Goal: Information Seeking & Learning: Find specific fact

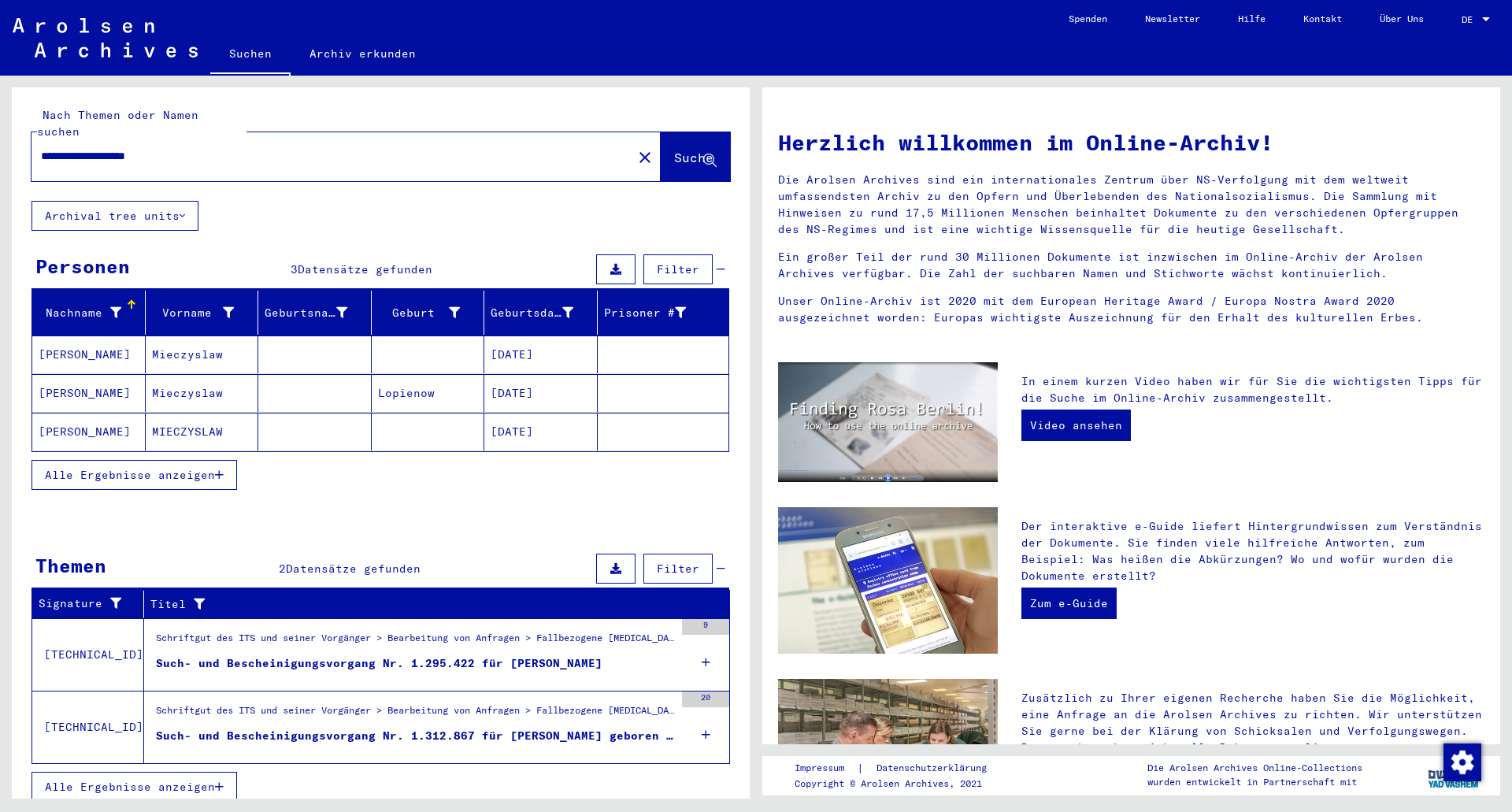
click at [705, 720] on icon at bounding box center [706, 734] width 9 height 55
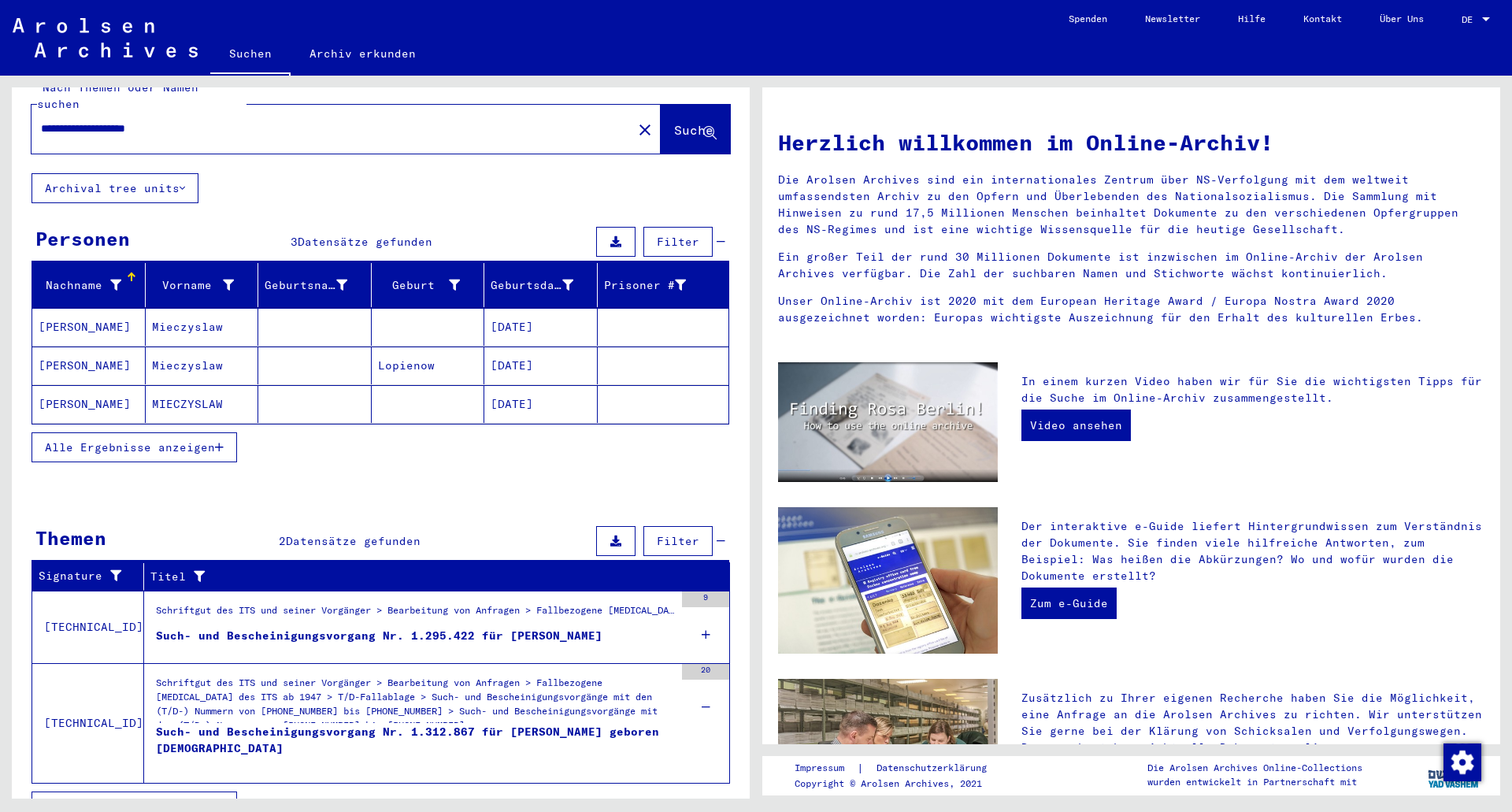
scroll to position [43, 0]
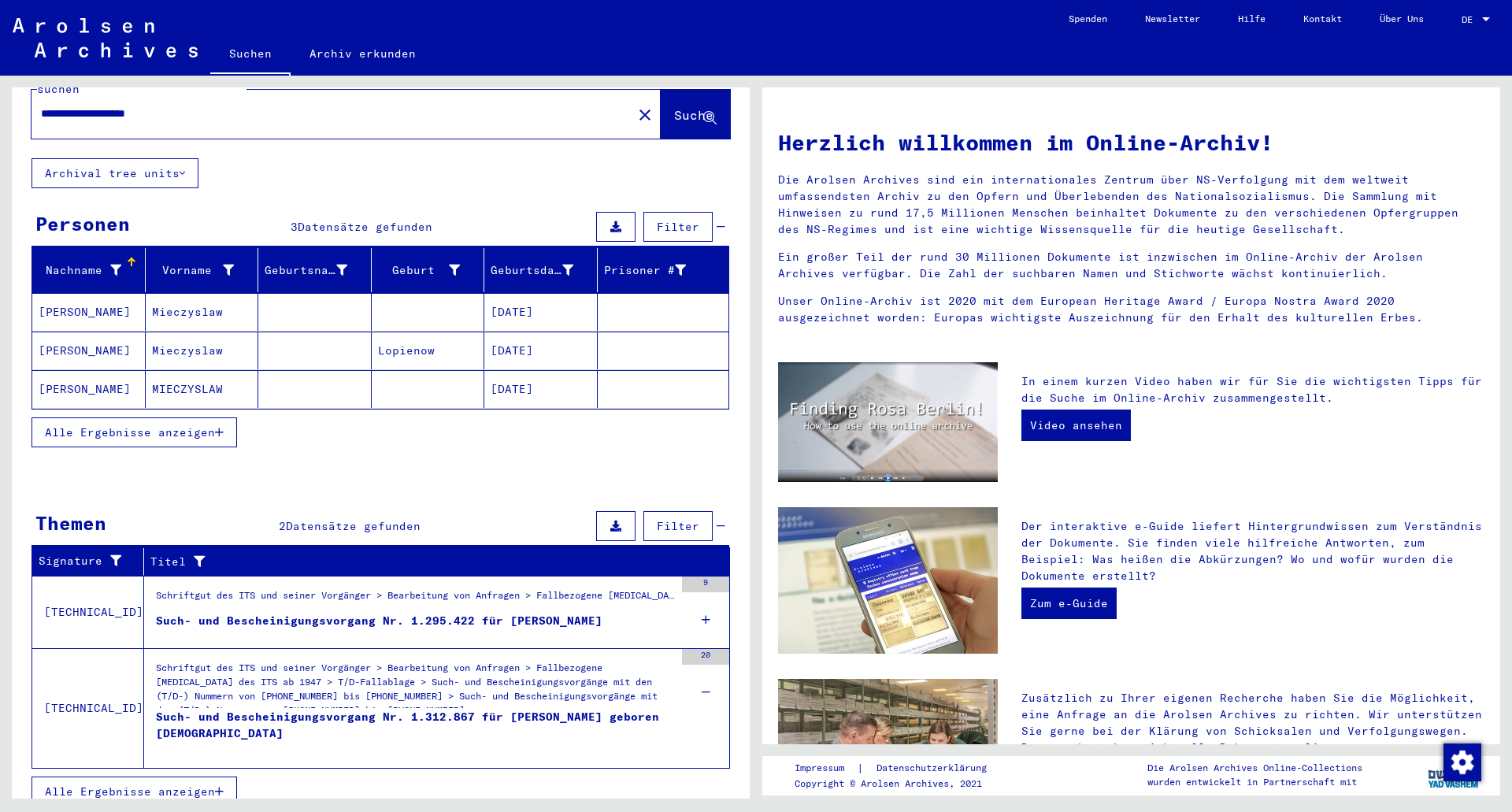
click at [494, 709] on div "Such- und Bescheinigungsvorgang Nr. 1.312.867 für [PERSON_NAME] geboren [DEMOGR…" at bounding box center [415, 732] width 518 height 47
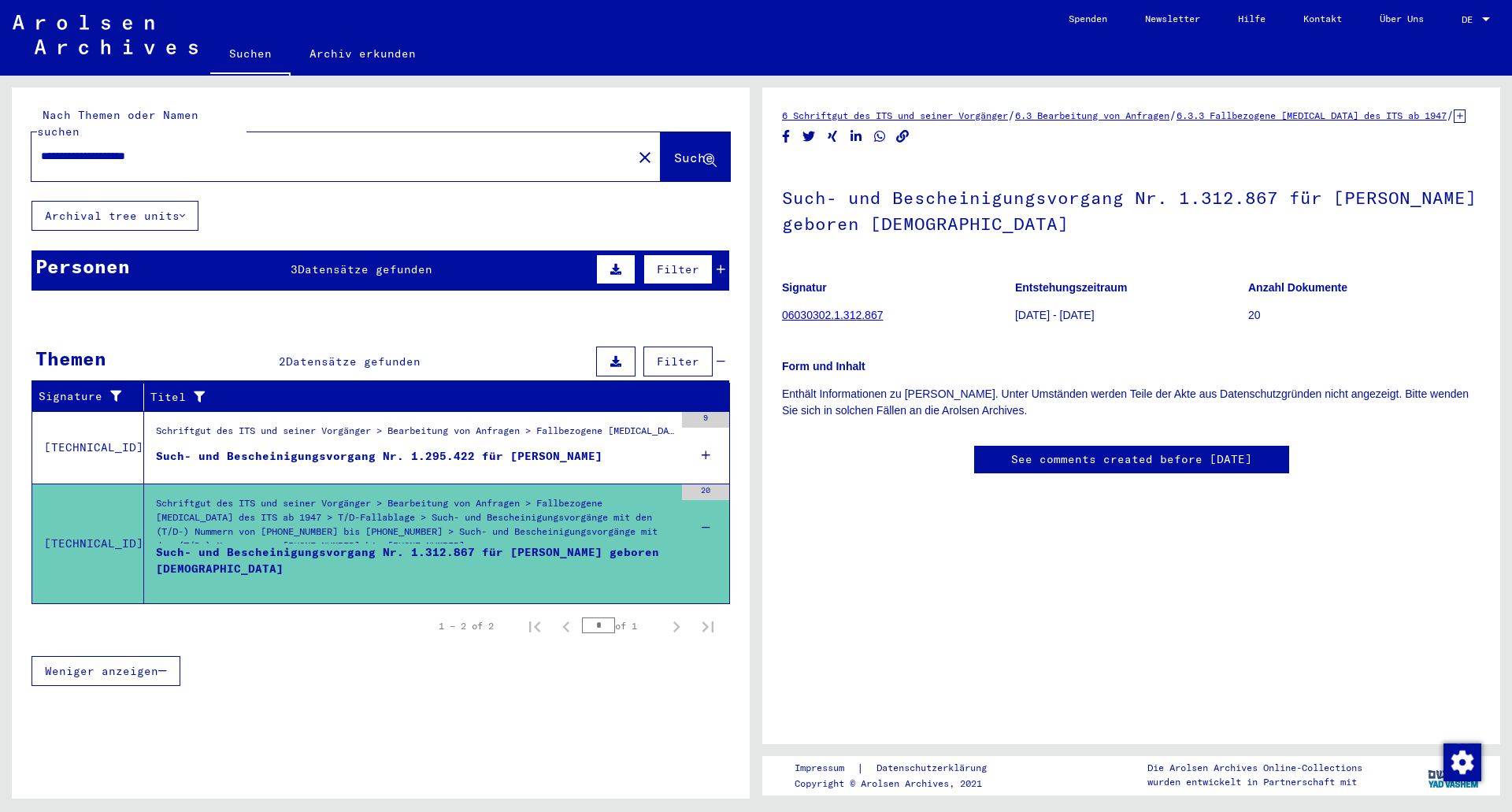
click at [369, 453] on figure "Such- und Bescheinigungsvorgang Nr. 1.295.422 für [PERSON_NAME]" at bounding box center [415, 460] width 518 height 24
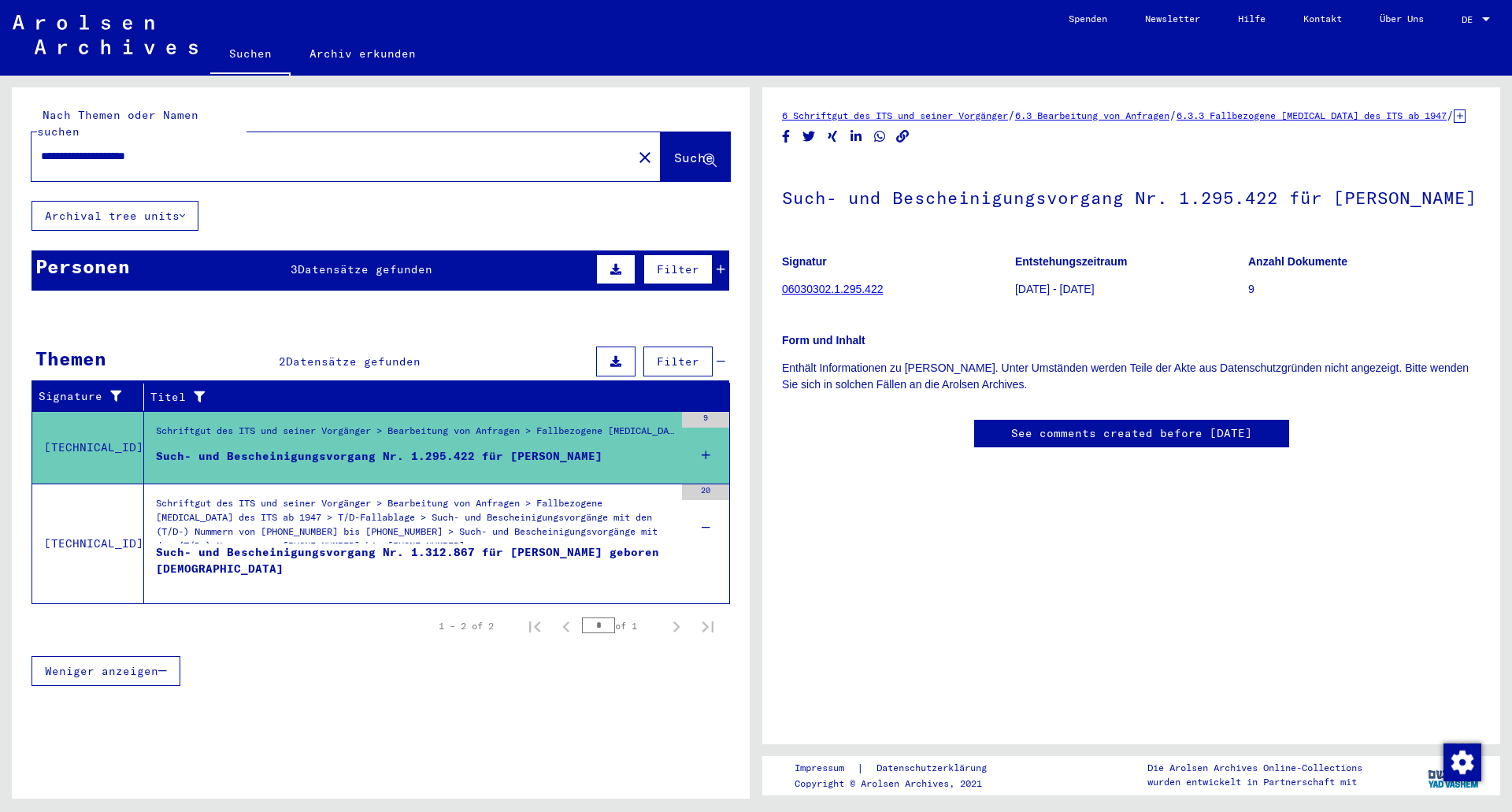
click at [494, 267] on div "Personen 3 Datensätze gefunden Filter" at bounding box center [380, 270] width 698 height 40
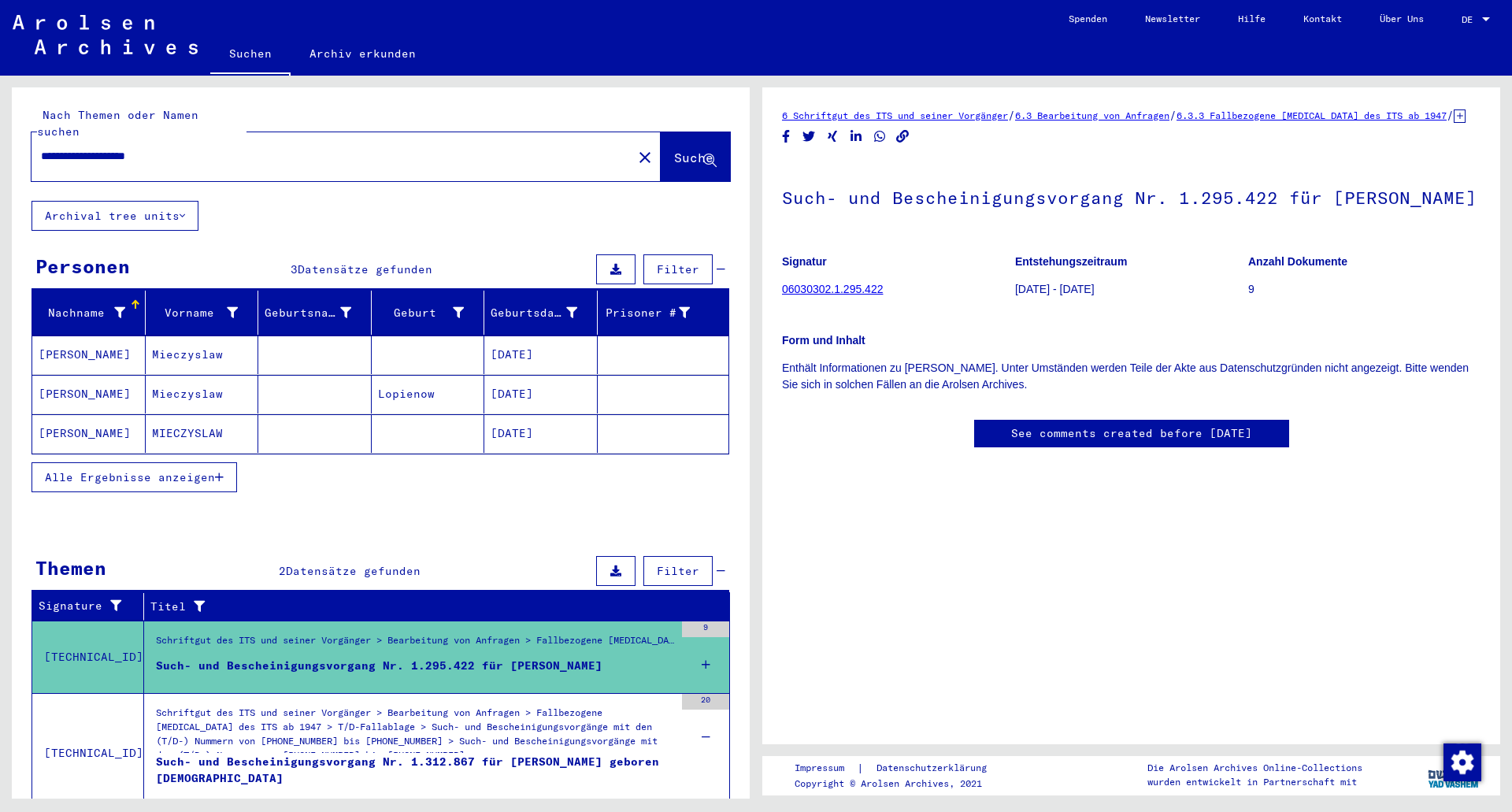
click at [443, 339] on mat-cell at bounding box center [428, 355] width 113 height 39
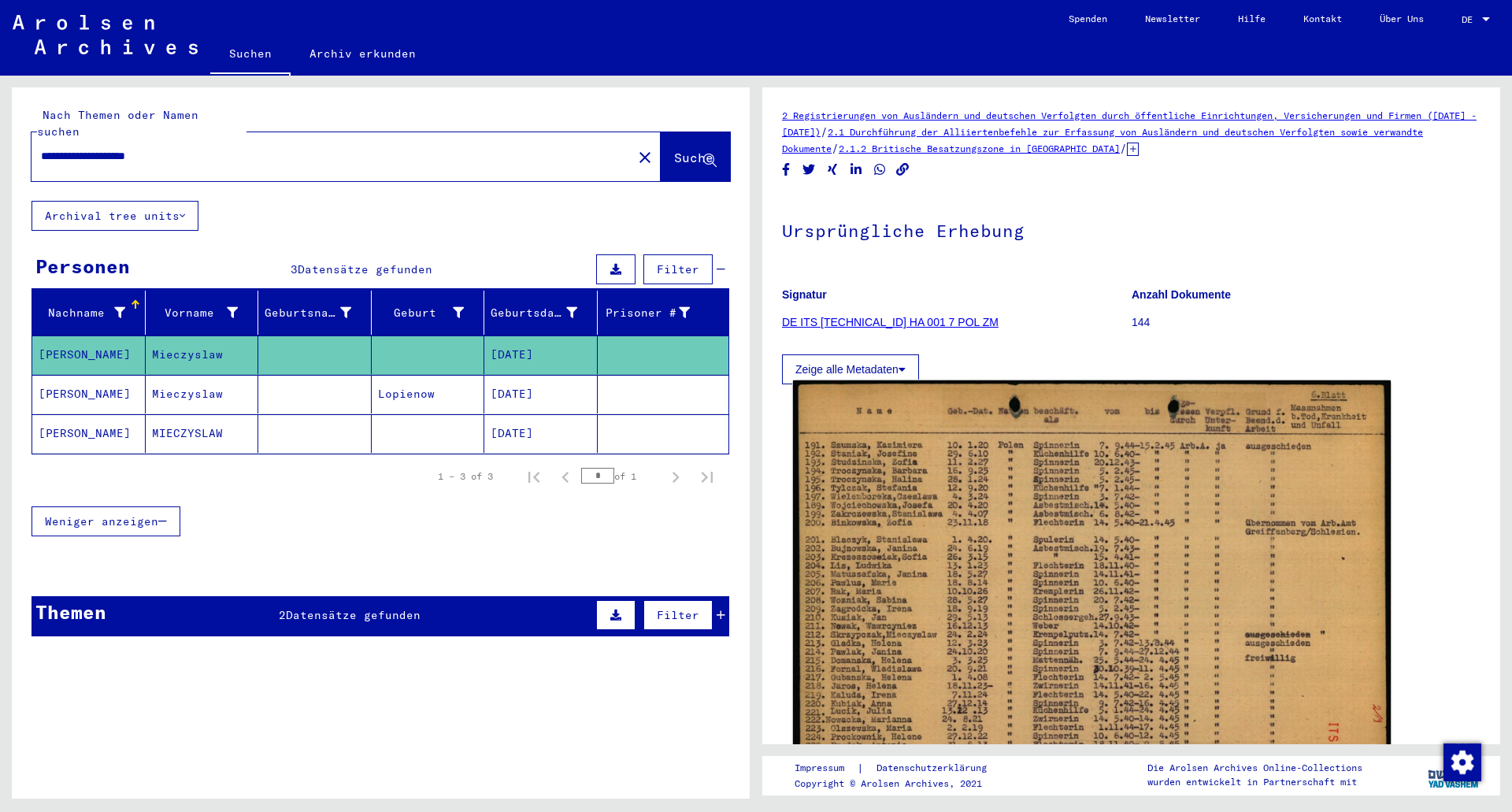
click at [987, 526] on img at bounding box center [1092, 590] width 598 height 420
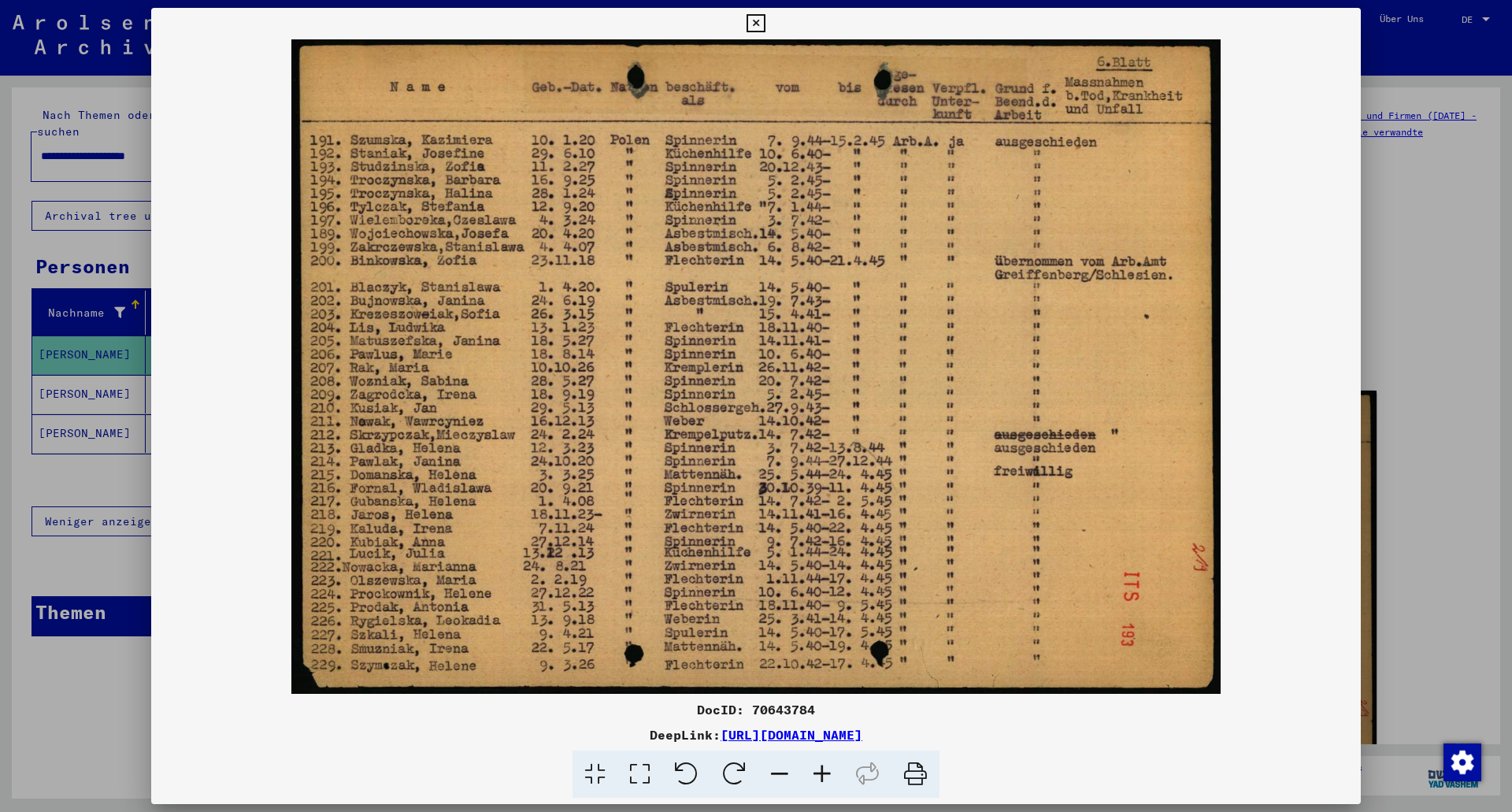
click at [115, 699] on div at bounding box center [756, 406] width 1512 height 812
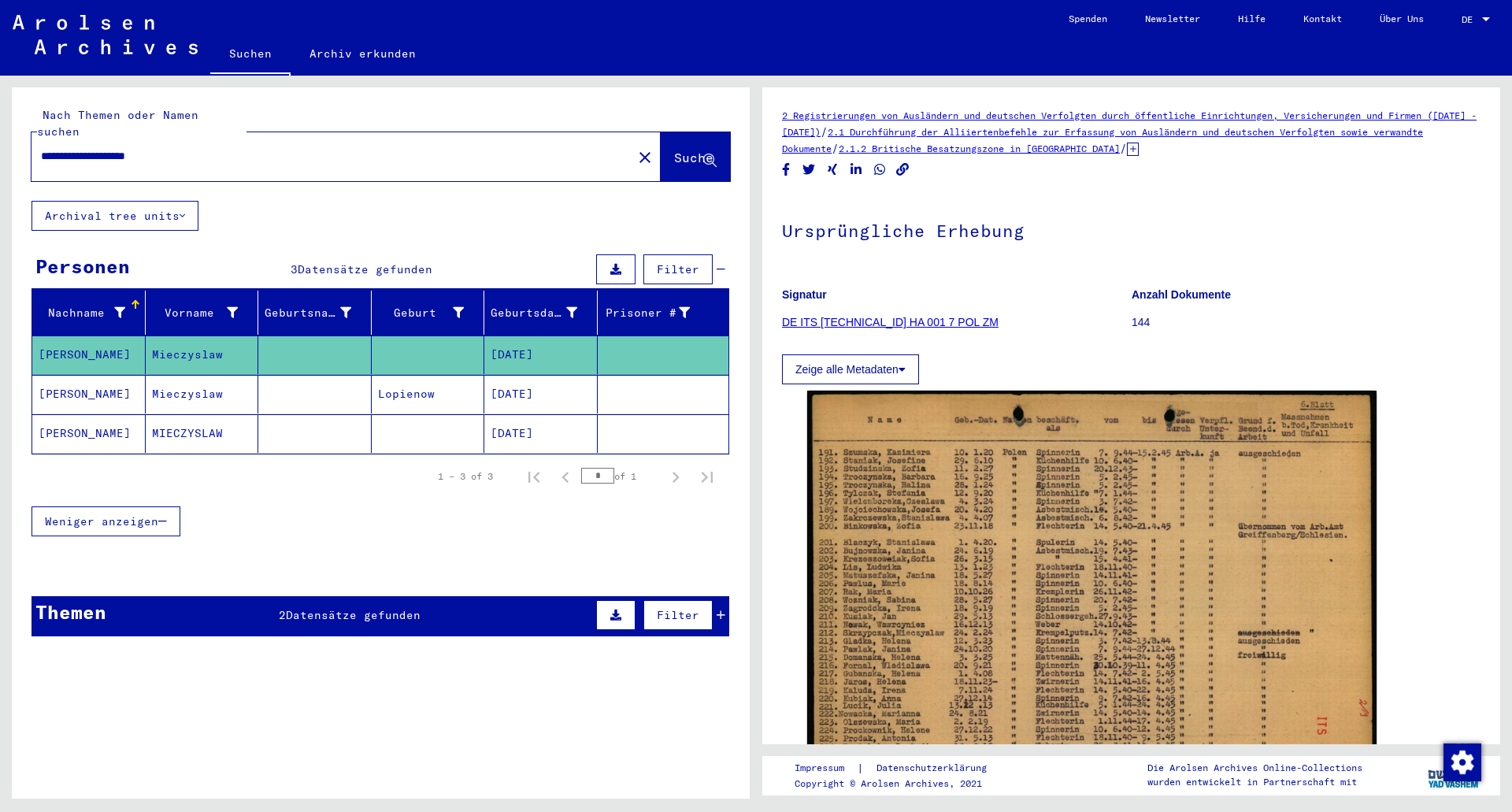
click at [202, 416] on mat-cell "MIECZYSLAW" at bounding box center [202, 433] width 113 height 39
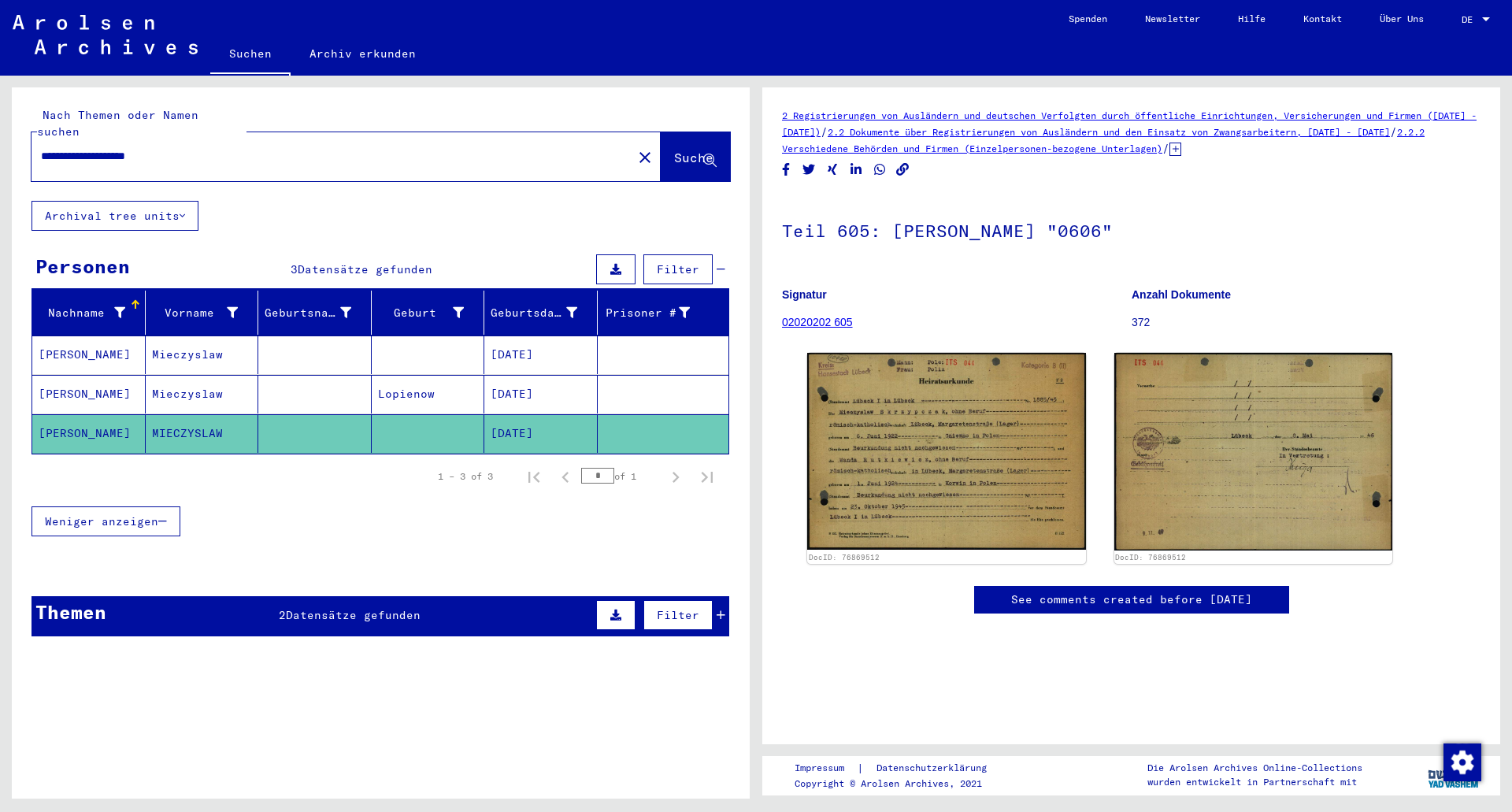
drag, startPoint x: 190, startPoint y: 137, endPoint x: 141, endPoint y: 138, distance: 49.0
click at [158, 148] on input "**********" at bounding box center [331, 156] width 582 height 16
click at [200, 148] on input "**********" at bounding box center [331, 156] width 582 height 16
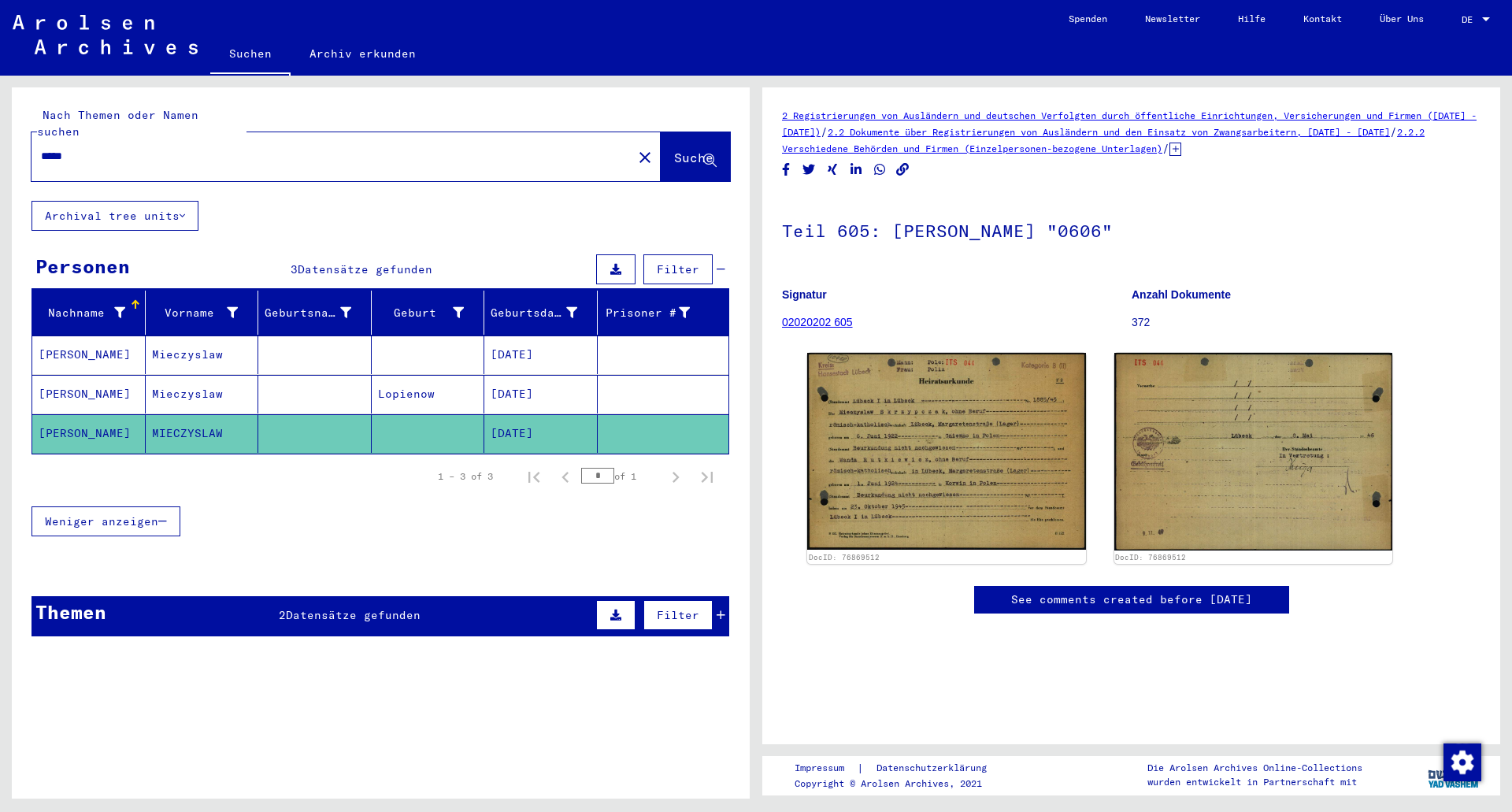
type input "*****"
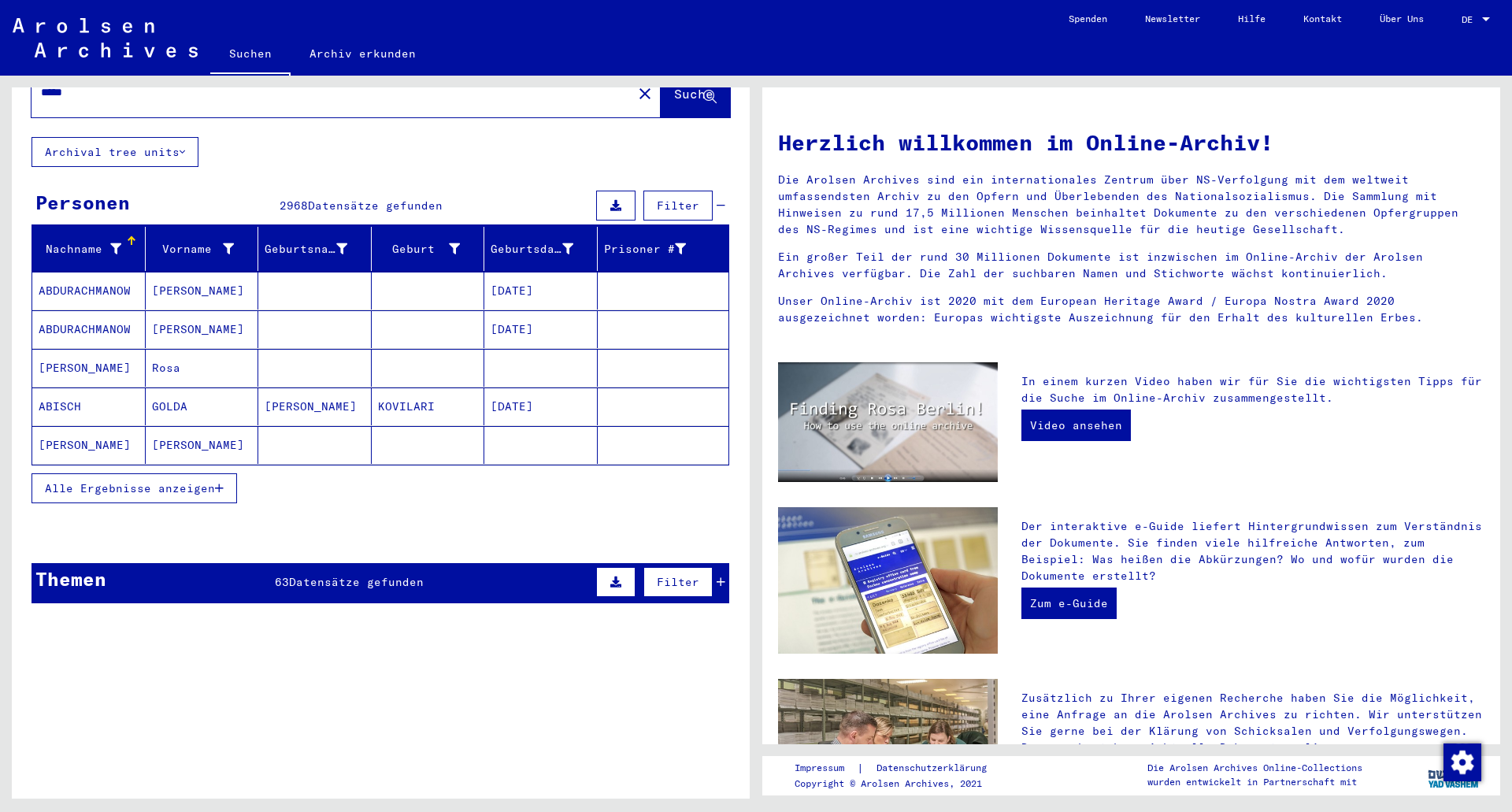
scroll to position [158, 0]
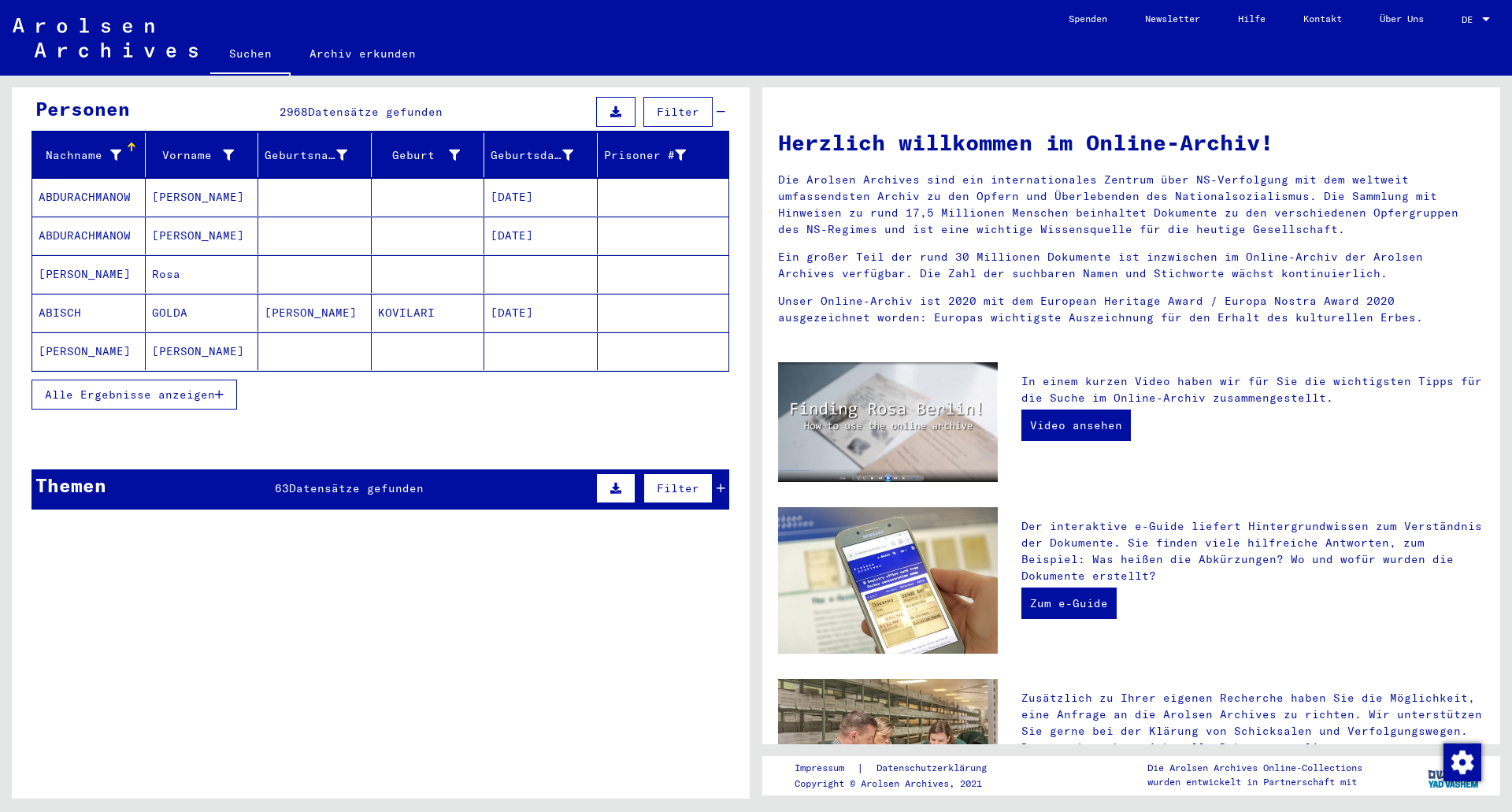
click at [515, 470] on div "Themen 63 Datensätze gefunden Filter" at bounding box center [380, 489] width 698 height 40
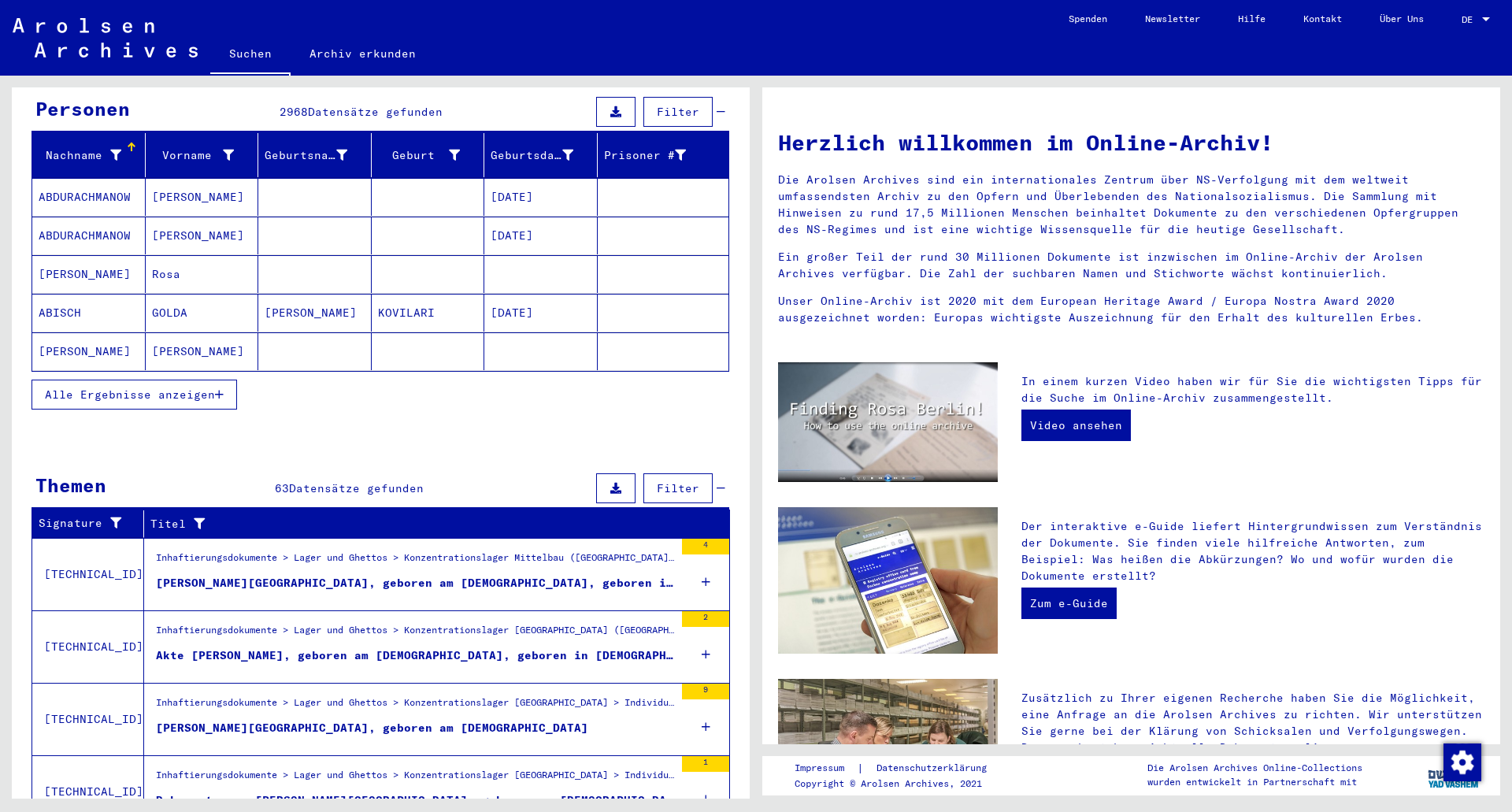
scroll to position [289, 0]
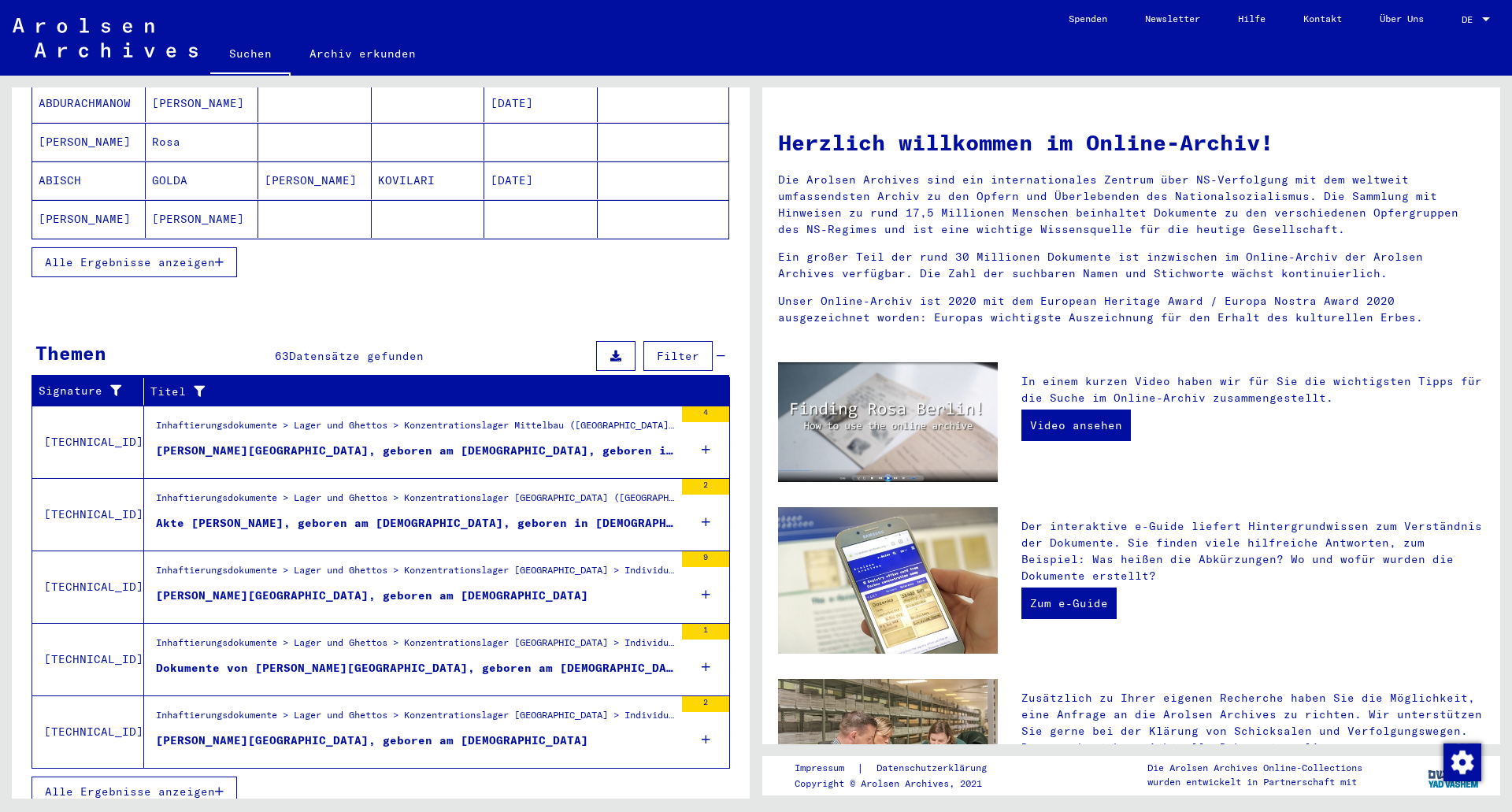
click at [533, 587] on figure "[PERSON_NAME][GEOGRAPHIC_DATA], geboren am [DEMOGRAPHIC_DATA]" at bounding box center [415, 599] width 518 height 24
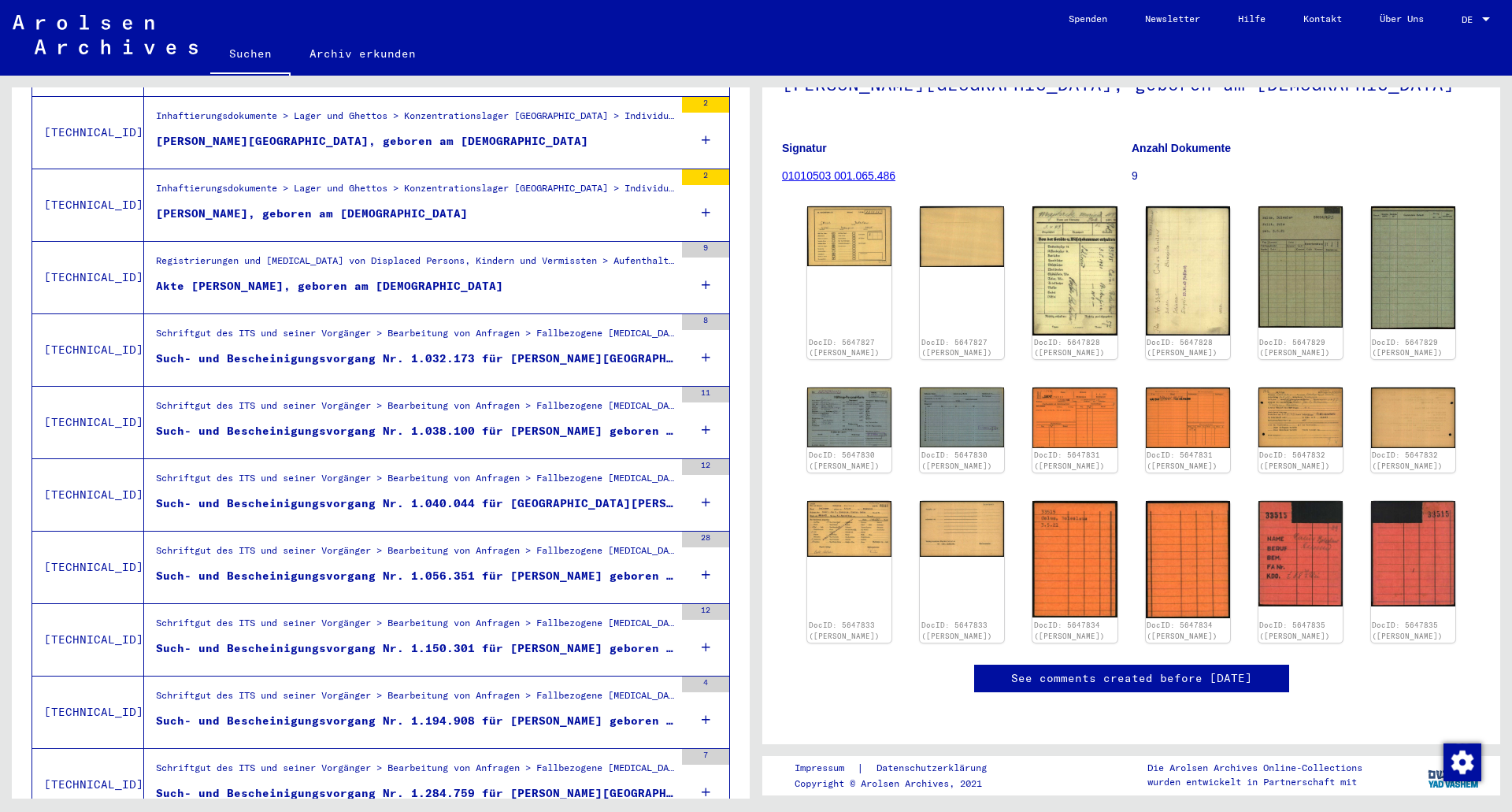
scroll to position [292, 0]
click at [1226, 670] on link "See comments created before [DATE]" at bounding box center [1131, 678] width 241 height 16
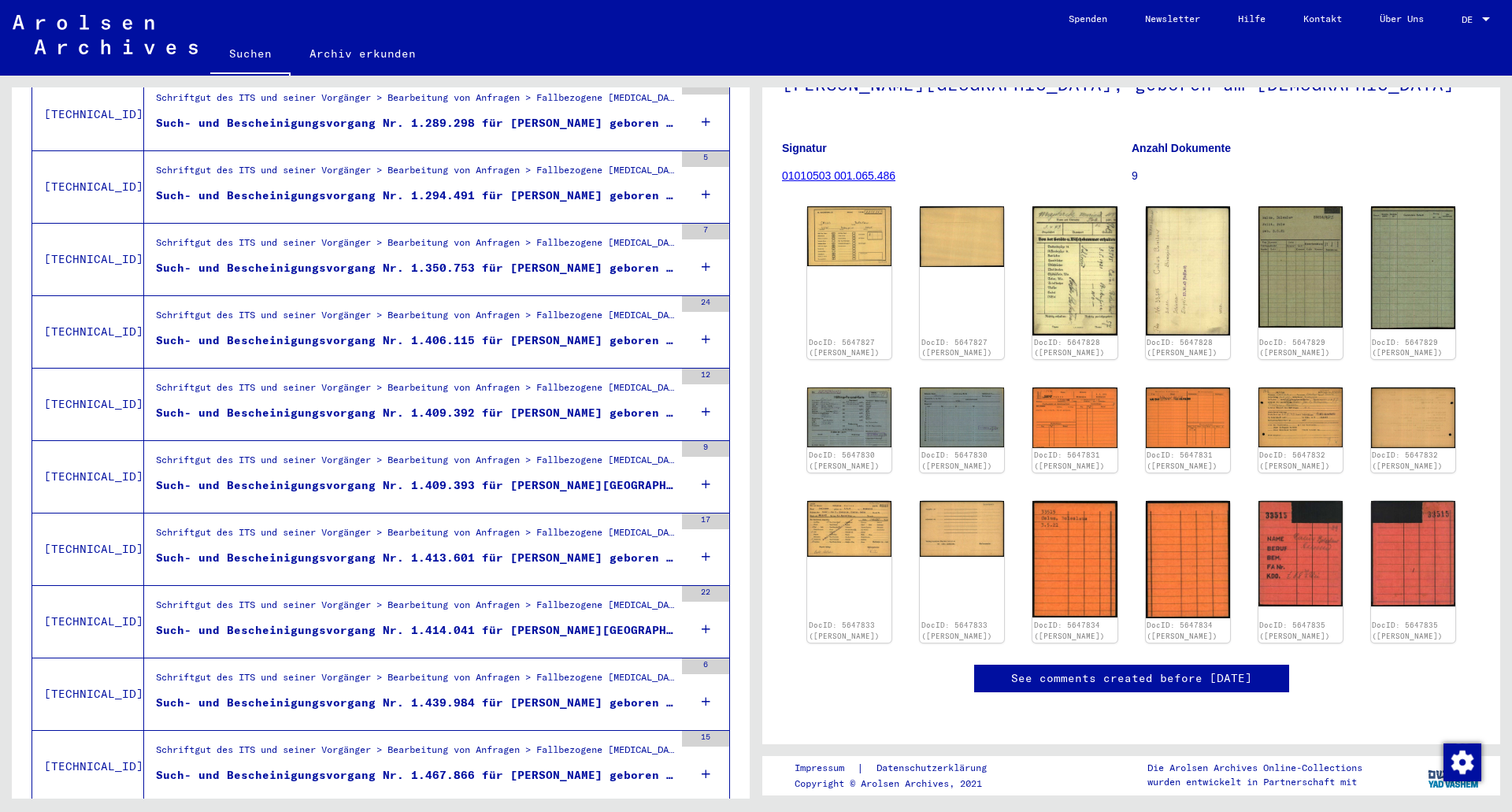
scroll to position [1498, 0]
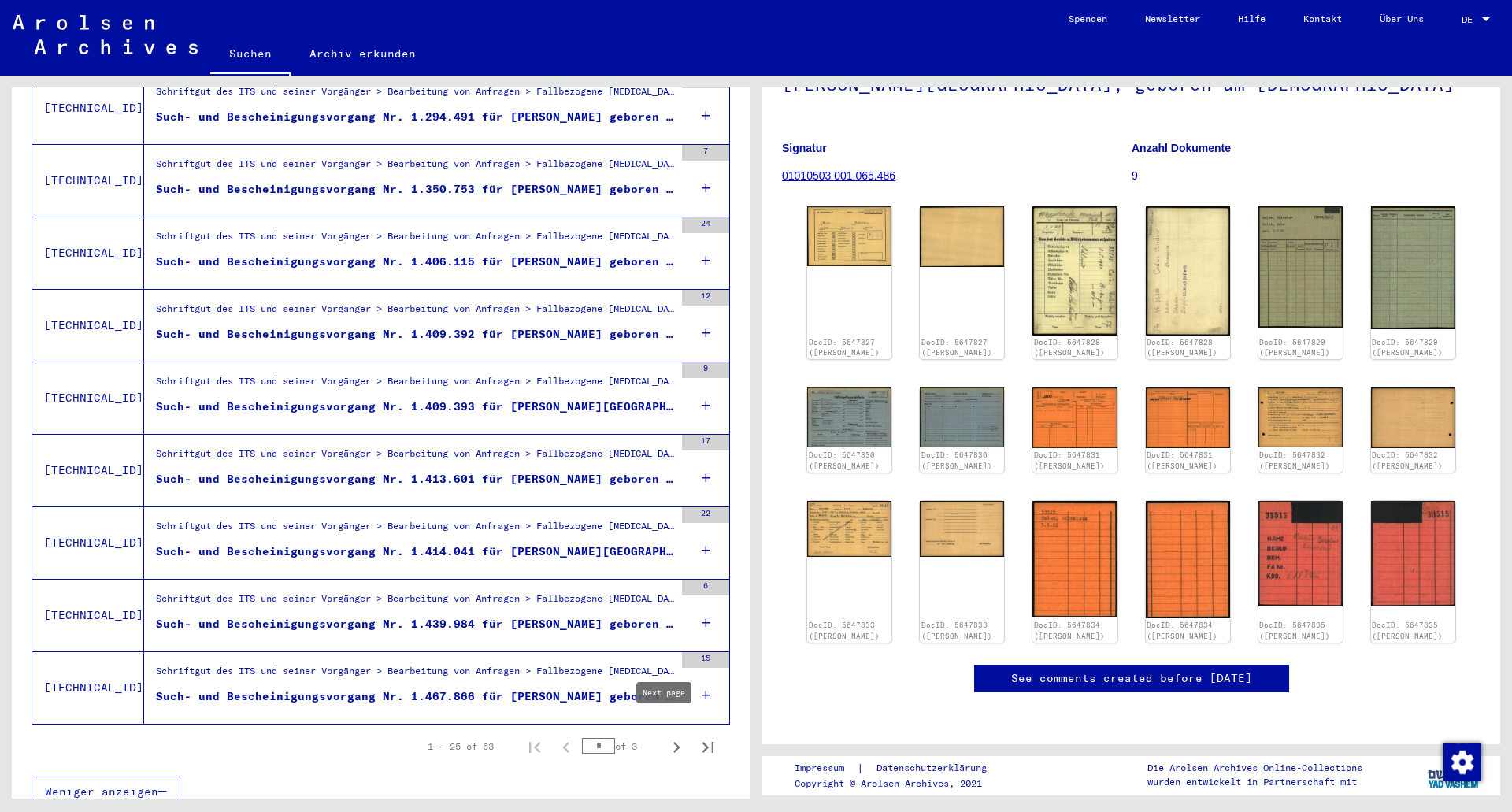
click at [665, 736] on icon "Next page" at bounding box center [676, 747] width 22 height 22
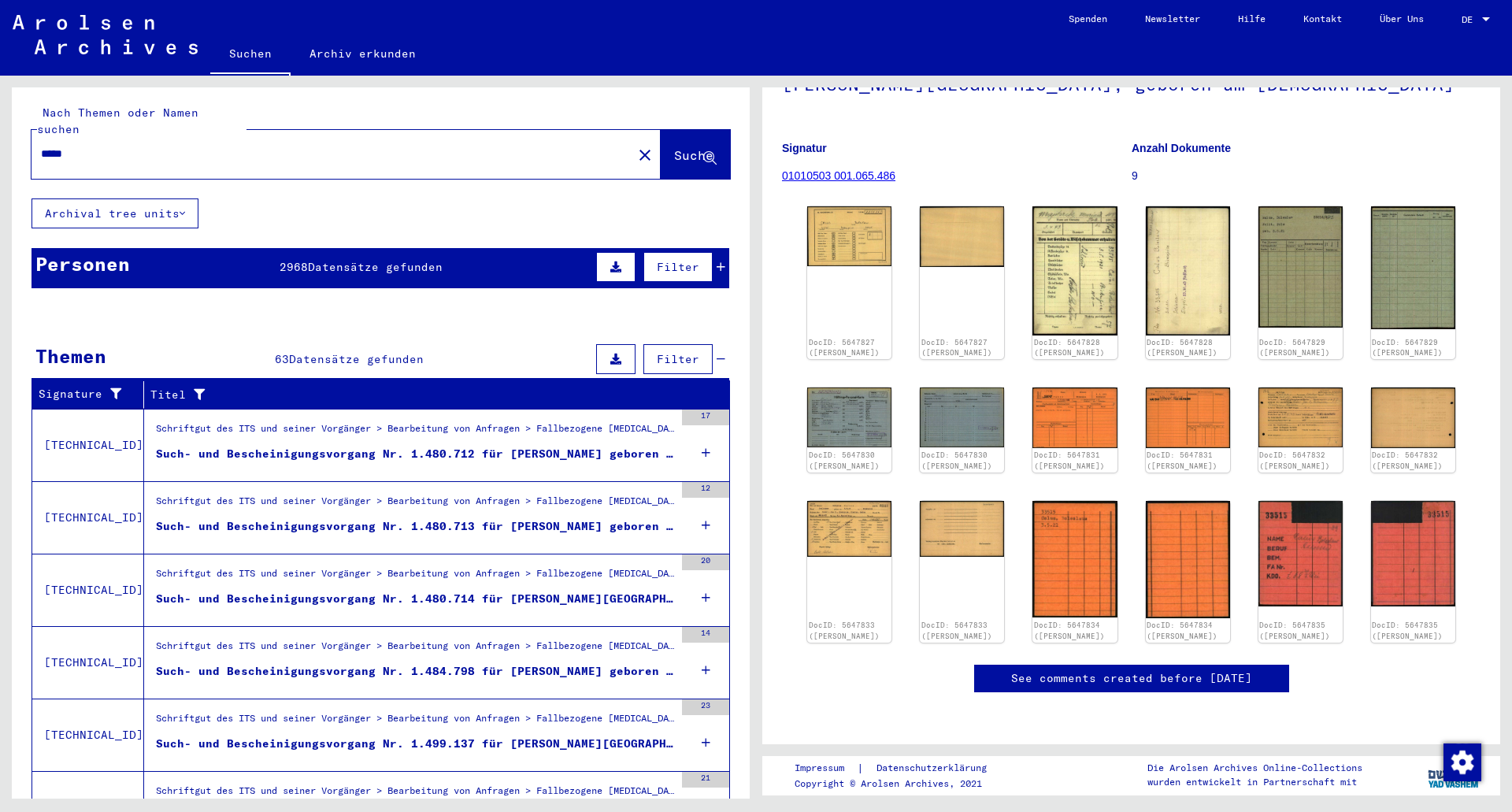
scroll to position [0, 0]
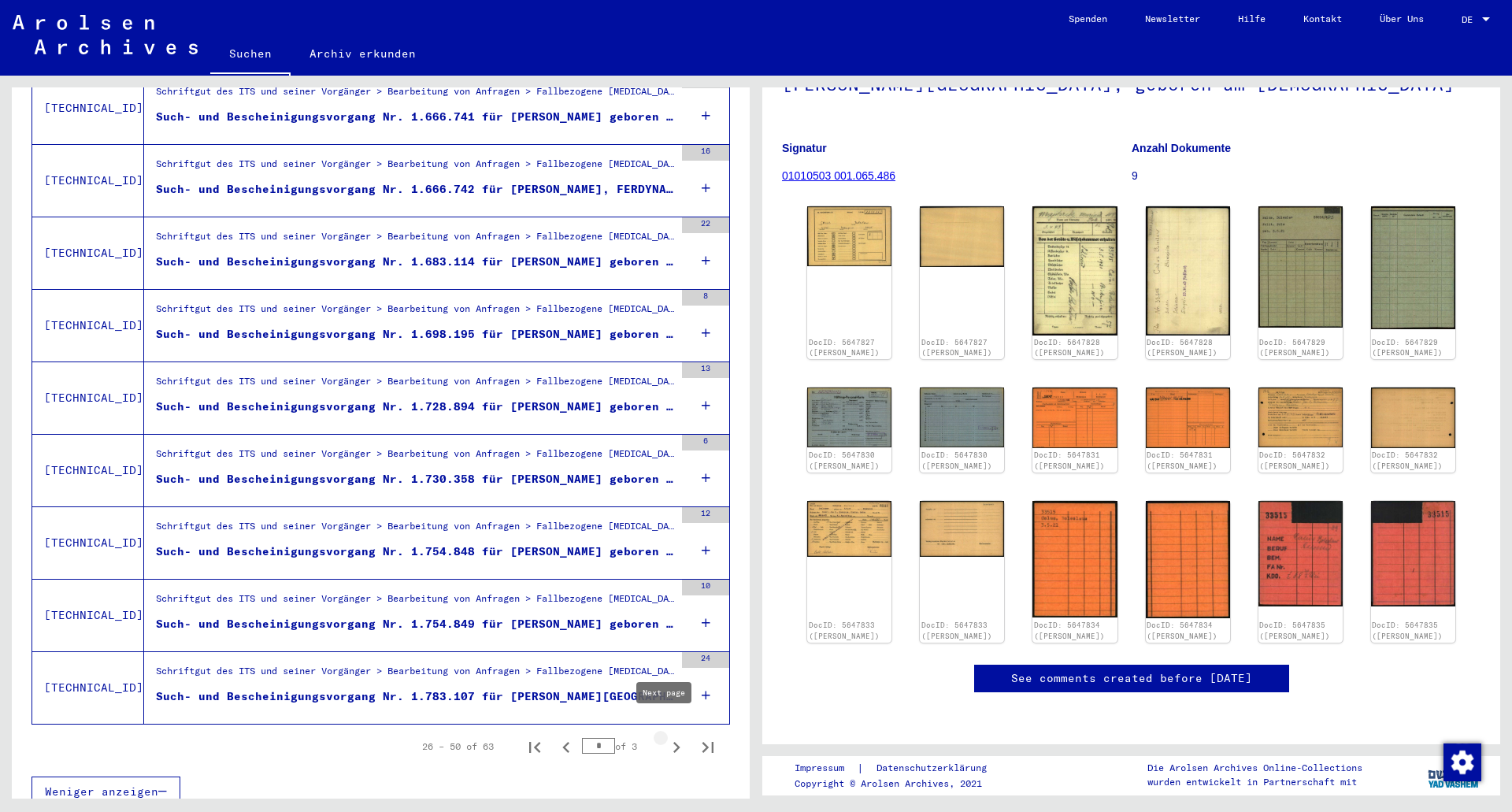
click at [673, 741] on icon "Next page" at bounding box center [677, 747] width 7 height 11
type input "*"
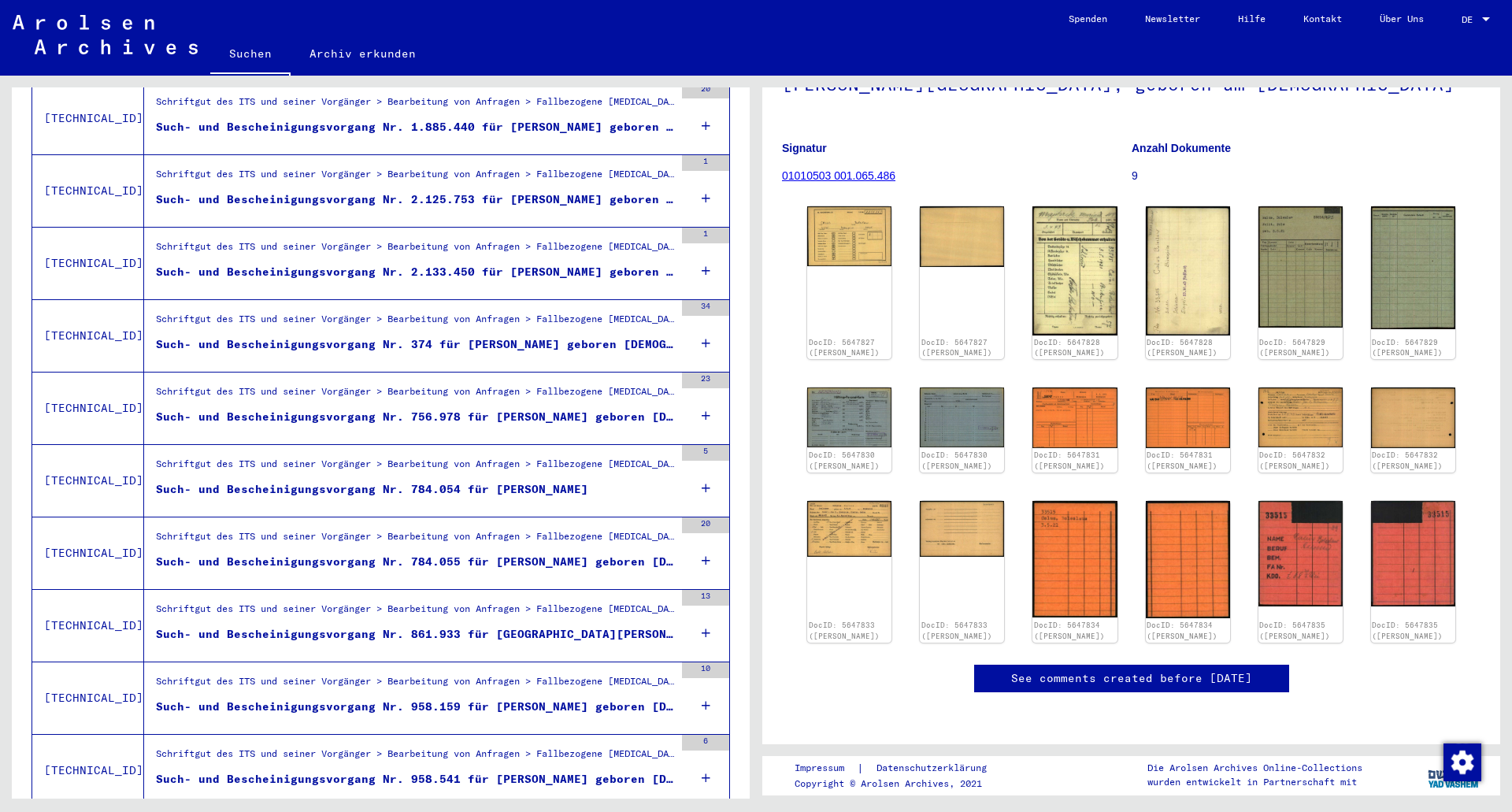
scroll to position [235, 0]
